Goal: Transaction & Acquisition: Purchase product/service

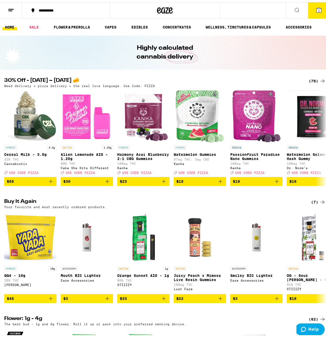
click at [316, 10] on icon at bounding box center [318, 8] width 5 height 5
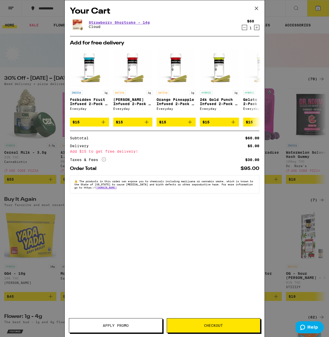
click at [246, 27] on icon "Decrement" at bounding box center [244, 27] width 5 height 6
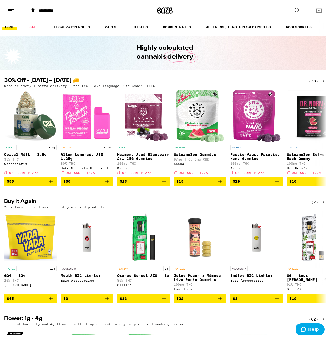
click at [308, 77] on div "(70)" at bounding box center [316, 79] width 17 height 6
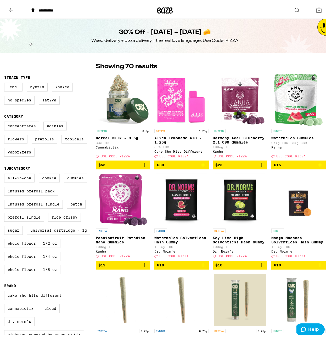
click at [26, 140] on label "Flowers" at bounding box center [15, 136] width 23 height 9
click at [5, 120] on input "Flowers" at bounding box center [5, 120] width 0 height 0
checkbox input "true"
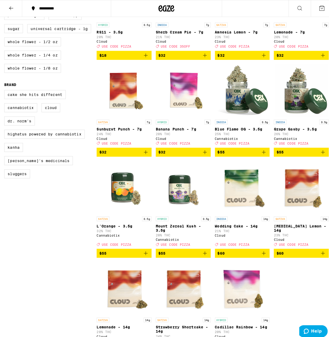
scroll to position [261, 0]
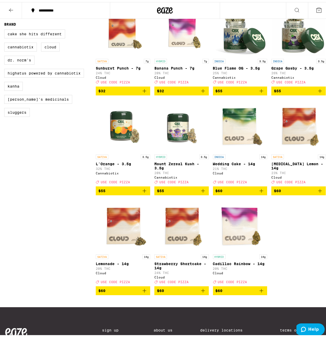
click at [200, 292] on icon "Add to bag" at bounding box center [203, 288] width 6 height 6
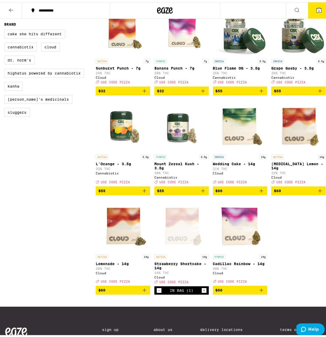
click at [315, 11] on icon at bounding box center [318, 8] width 6 height 6
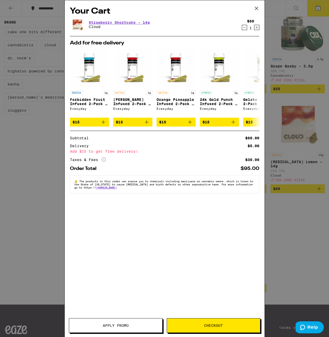
click at [119, 330] on button "Apply Promo" at bounding box center [116, 325] width 94 height 15
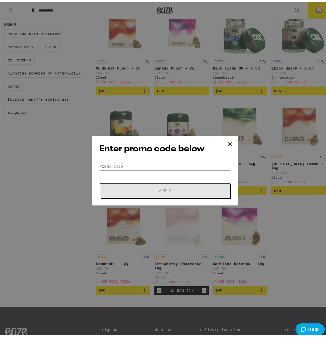
click at [168, 163] on input "Promo Code" at bounding box center [164, 164] width 131 height 8
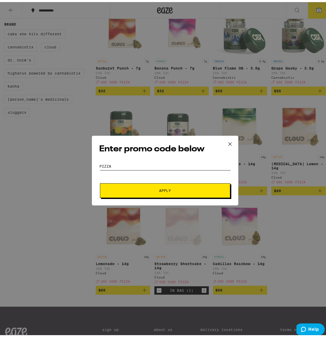
type input "pizza"
click at [100, 181] on button "Apply" at bounding box center [165, 188] width 130 height 15
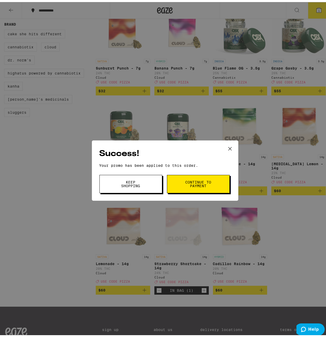
click at [145, 184] on button "Keep Shopping" at bounding box center [130, 182] width 63 height 18
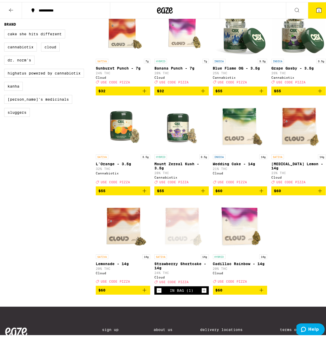
click at [316, 9] on icon at bounding box center [318, 8] width 5 height 5
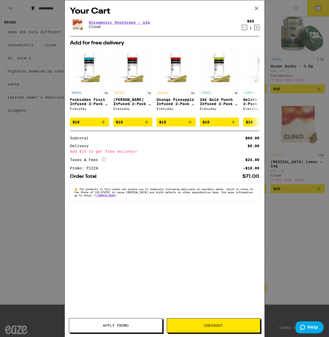
click at [193, 327] on span "Checkout" at bounding box center [213, 325] width 93 height 4
